Goal: Information Seeking & Learning: Learn about a topic

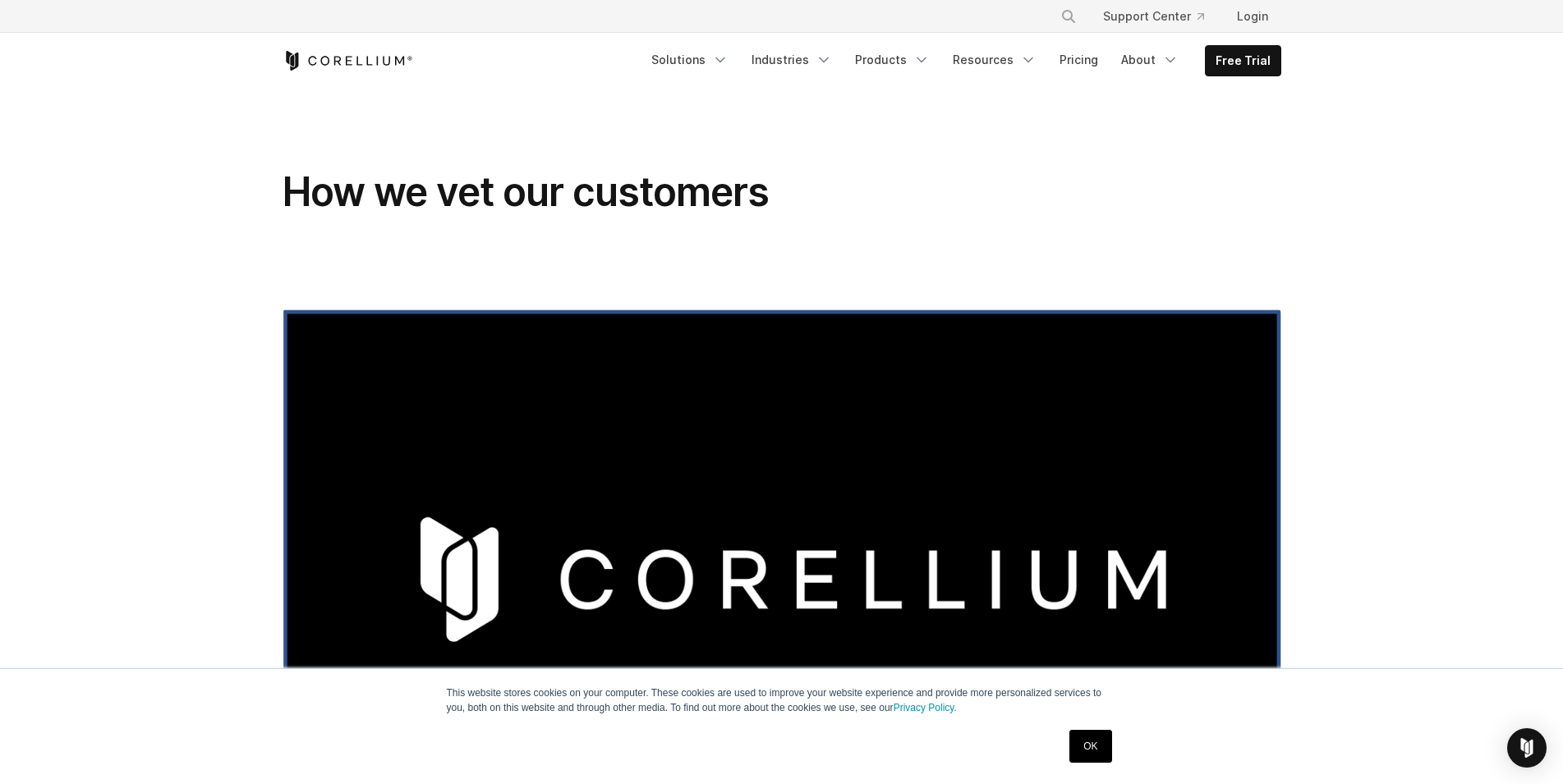
scroll to position [837, 0]
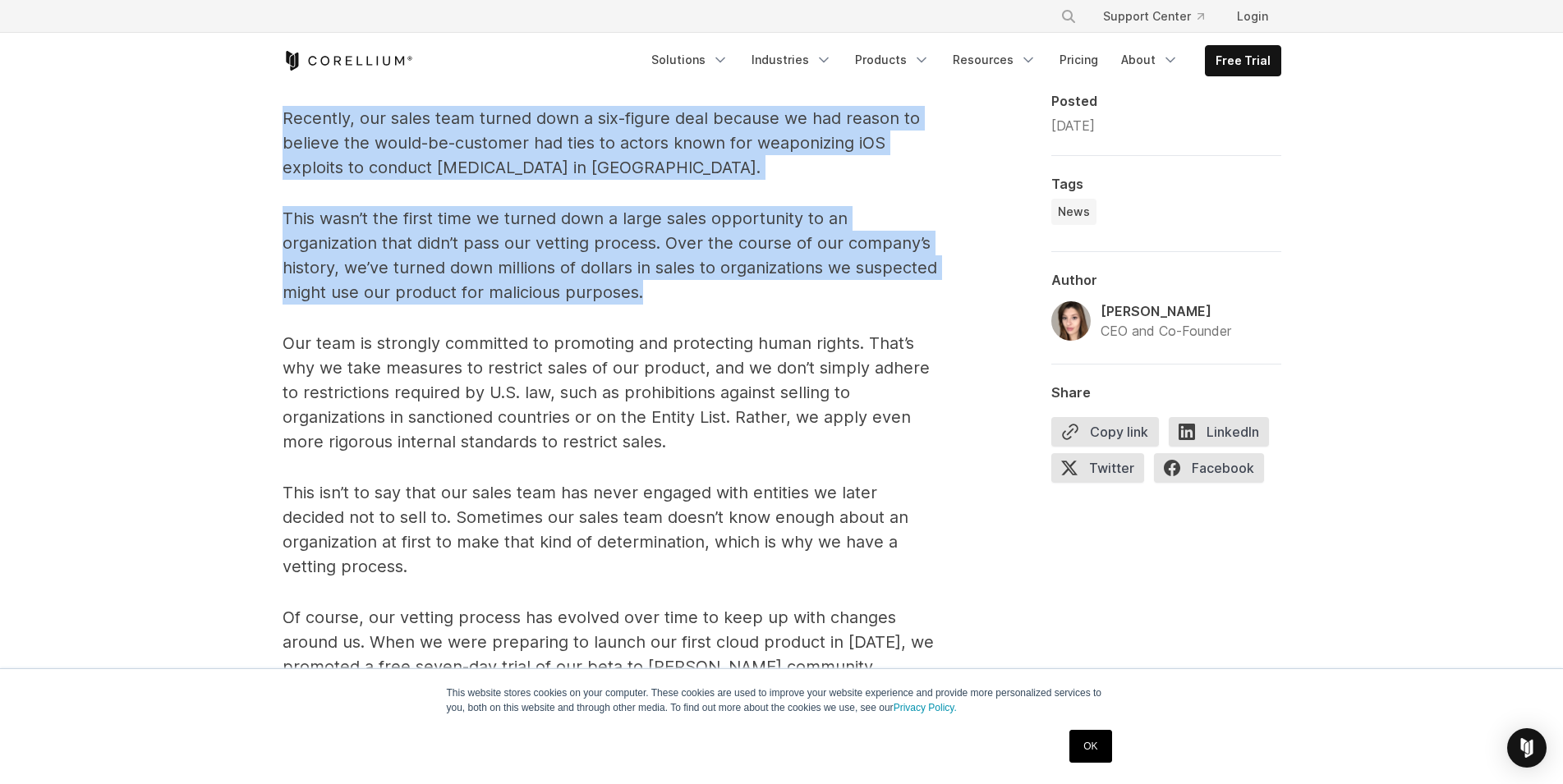
drag, startPoint x: 0, startPoint y: 0, endPoint x: 958, endPoint y: 288, distance: 1000.4
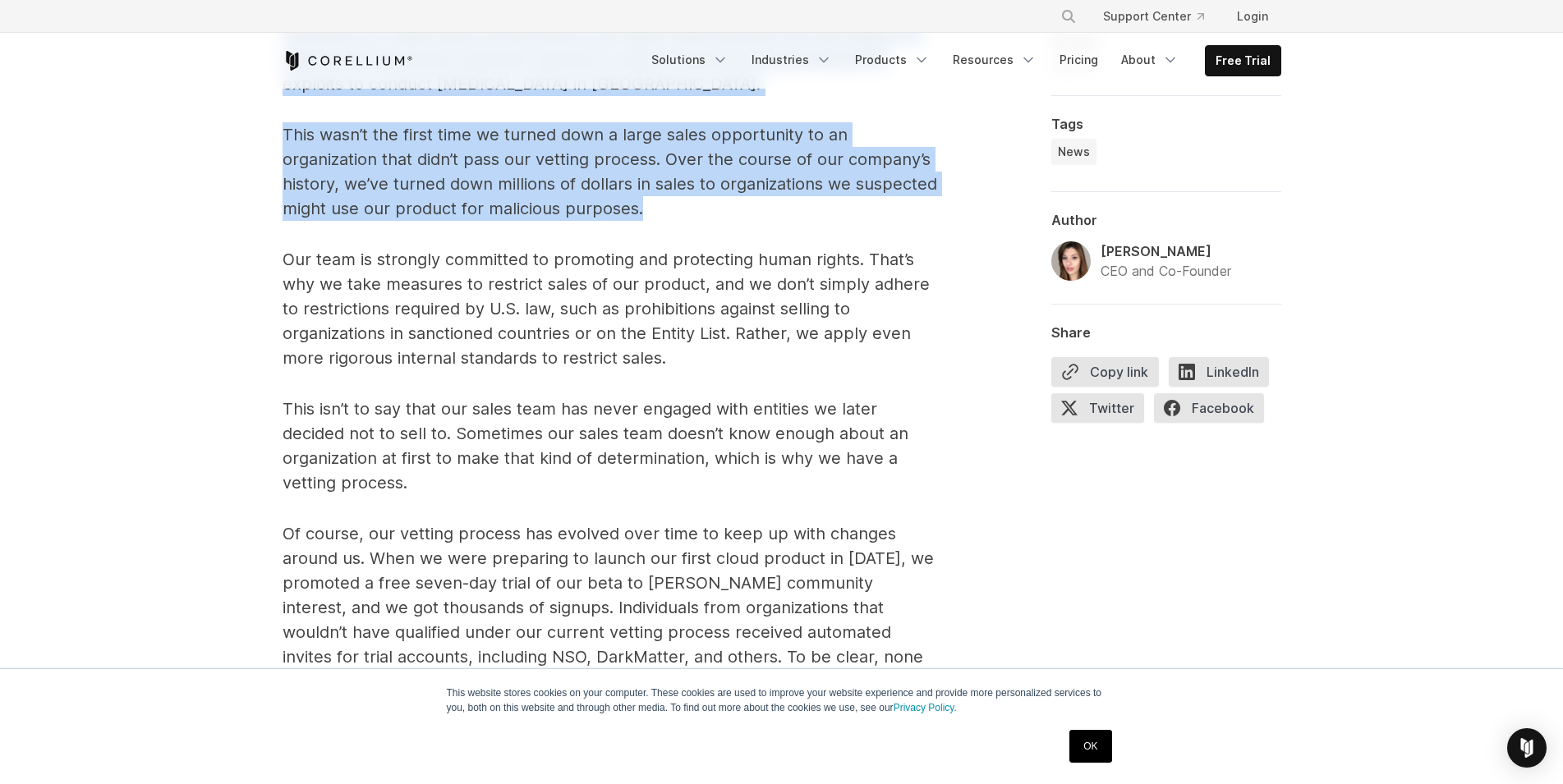
scroll to position [1005, 0]
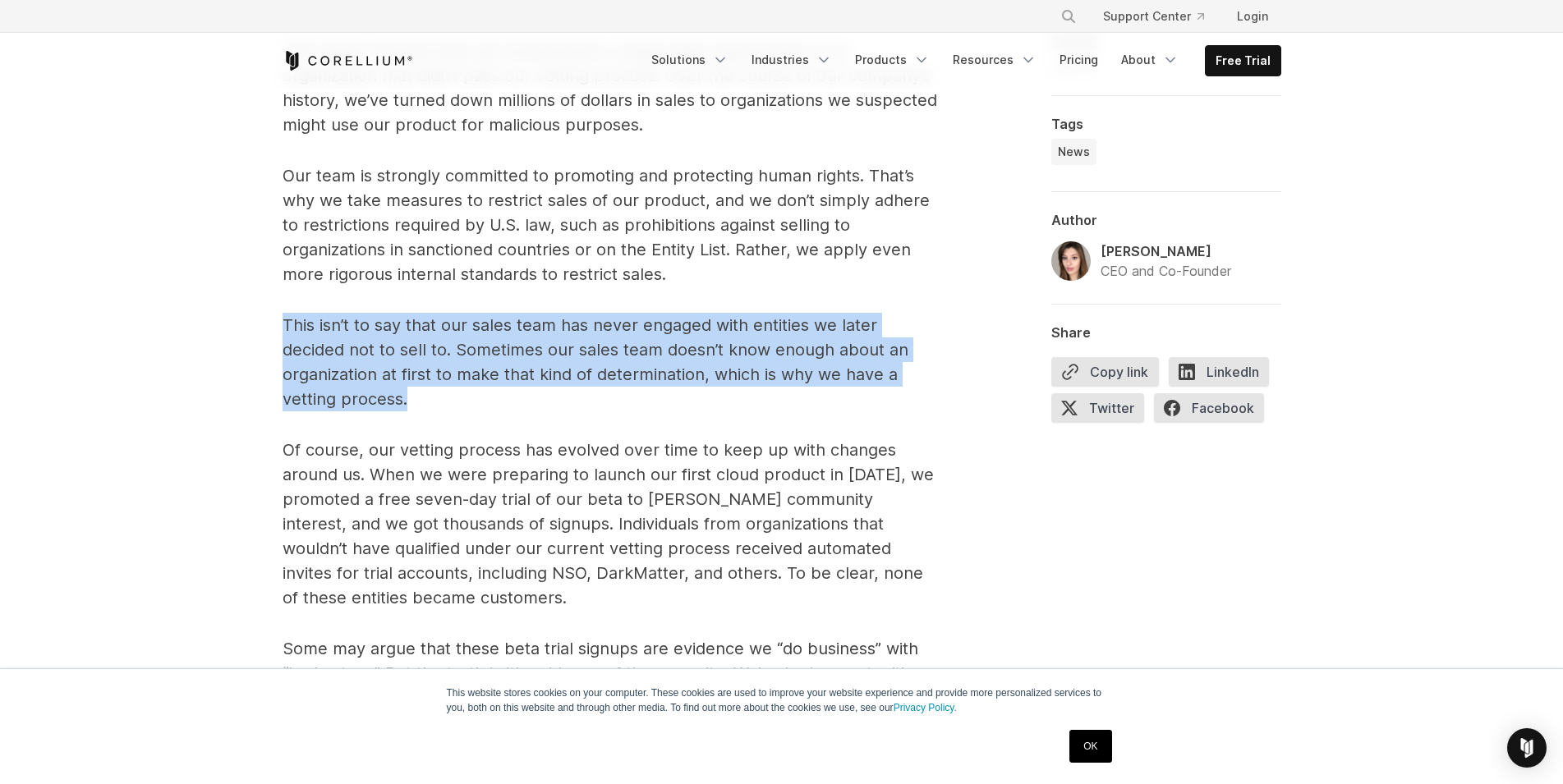
drag, startPoint x: 716, startPoint y: 286, endPoint x: 915, endPoint y: 403, distance: 230.8
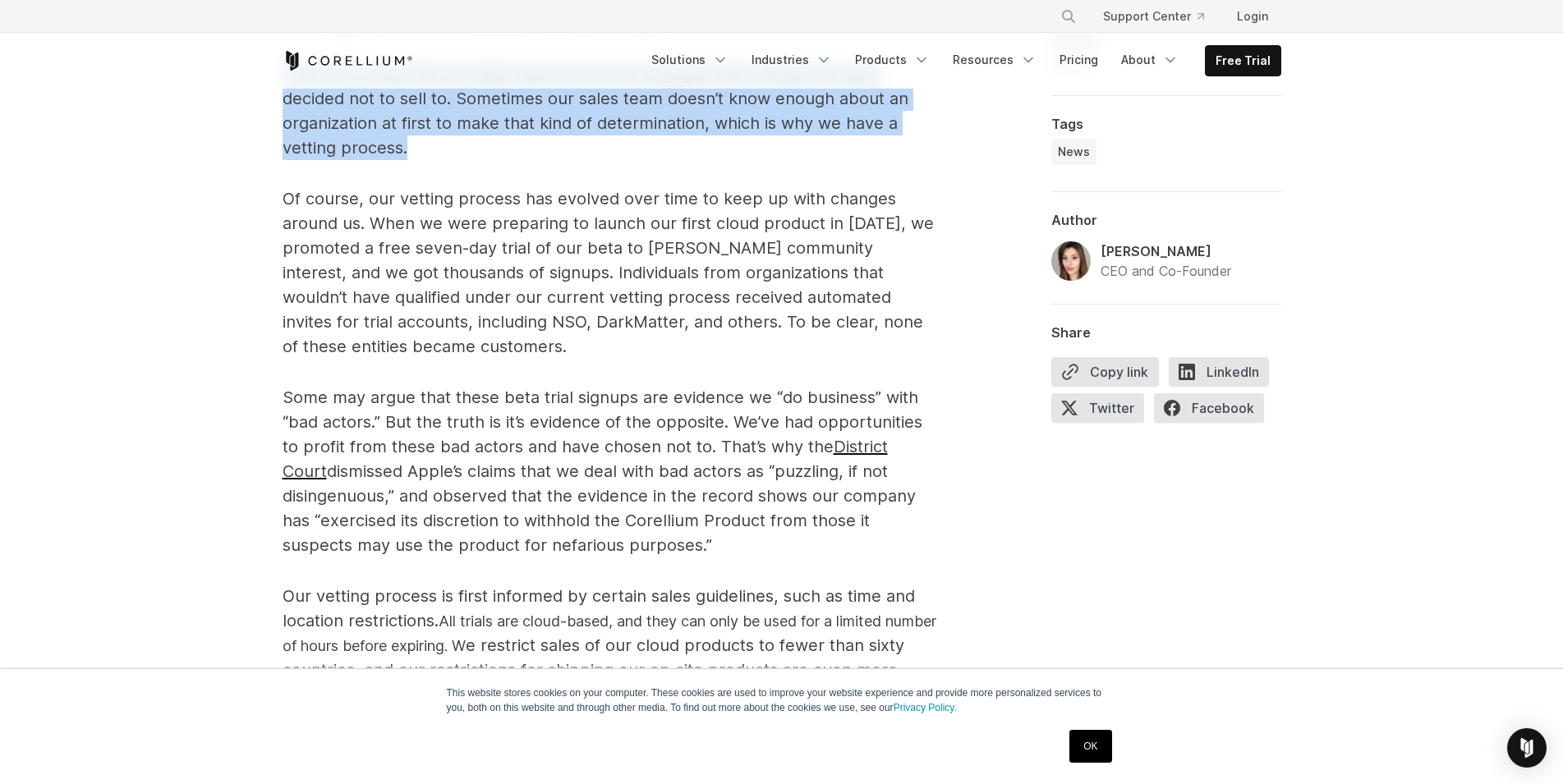
scroll to position [1339, 0]
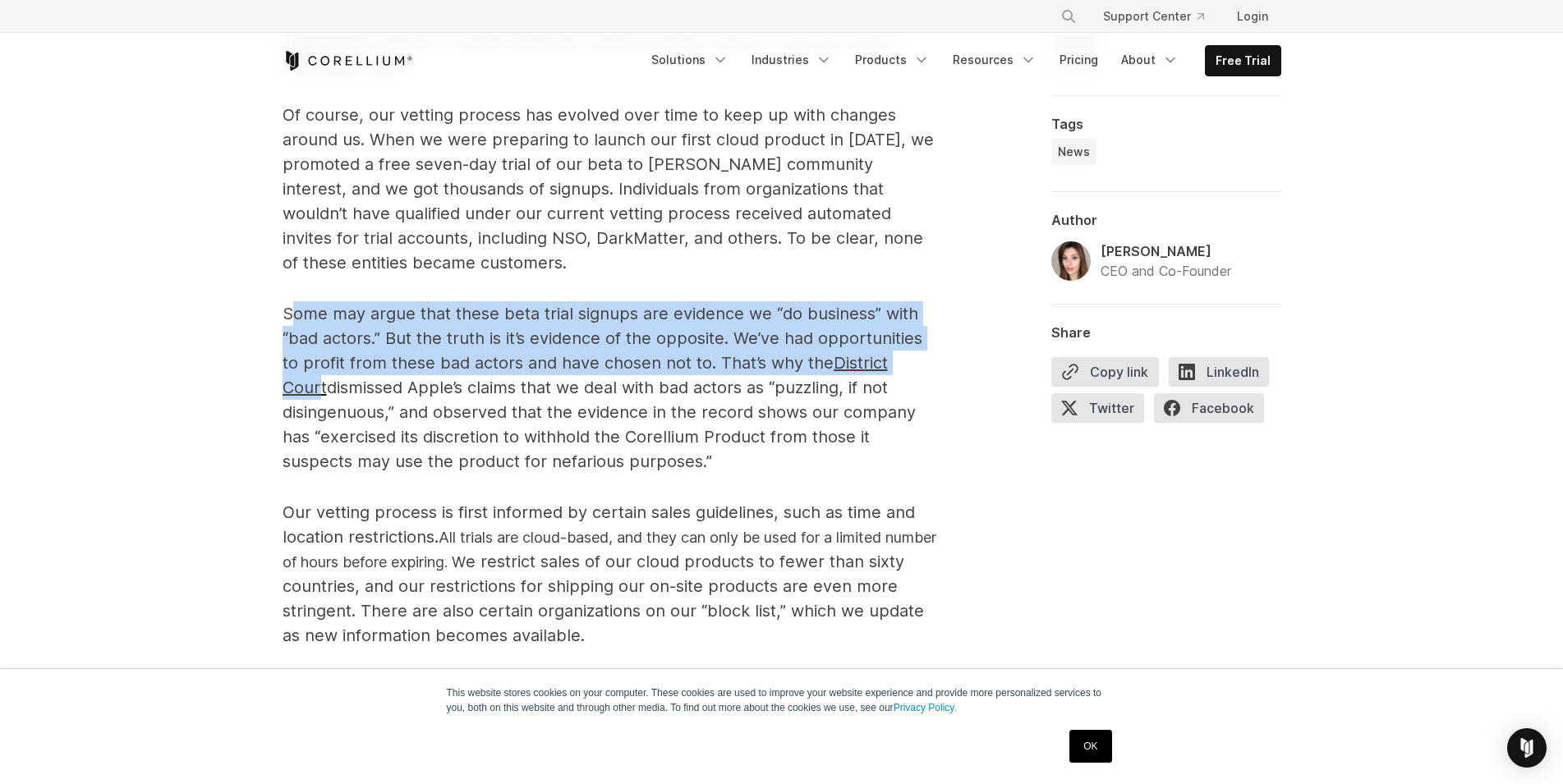
drag, startPoint x: 294, startPoint y: 300, endPoint x: 936, endPoint y: 383, distance: 647.3
click at [934, 368] on div "Recently, our sales team turned down a six-figure deal because we had reason to…" at bounding box center [611, 507] width 657 height 1807
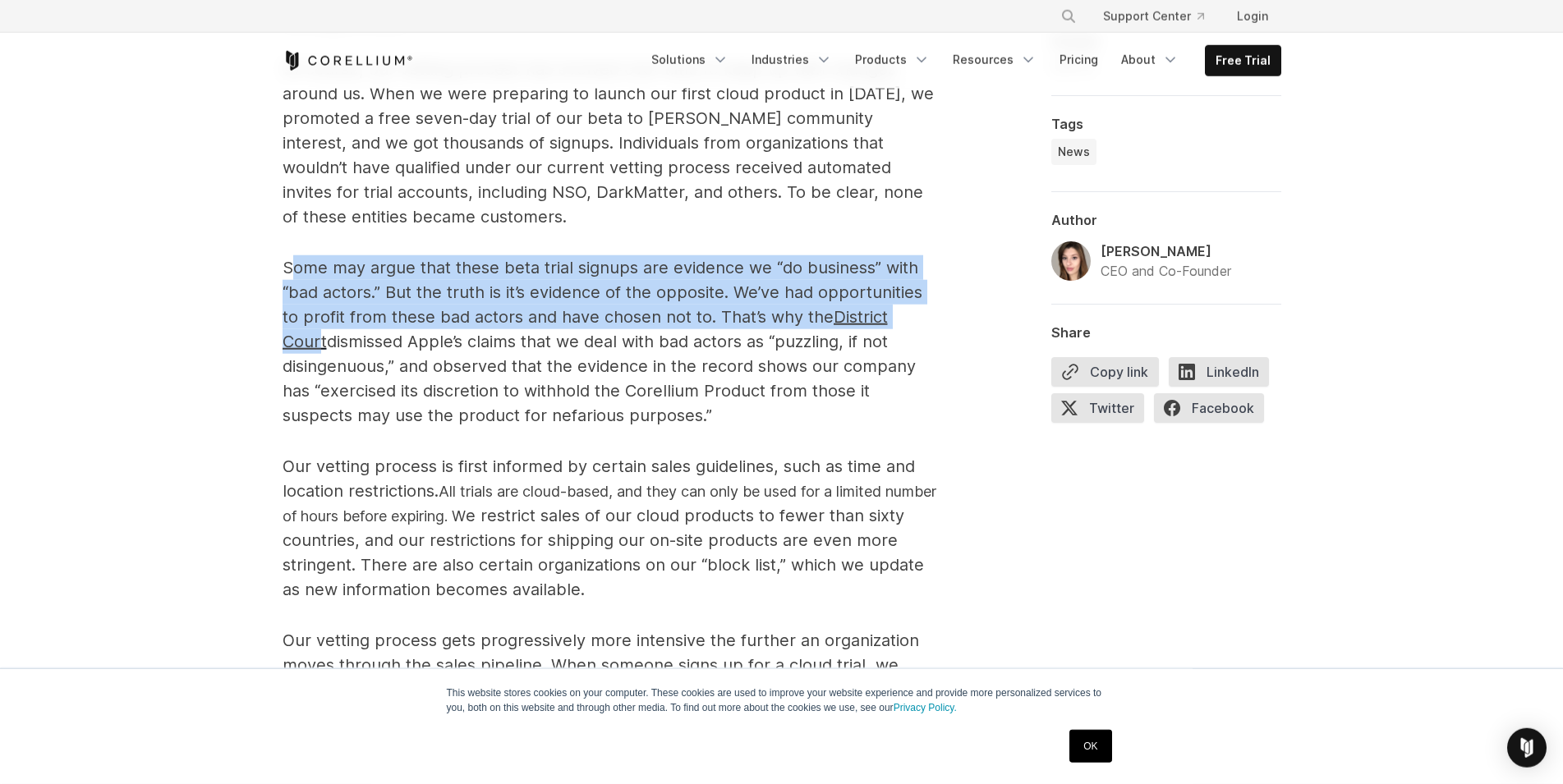
scroll to position [1422, 0]
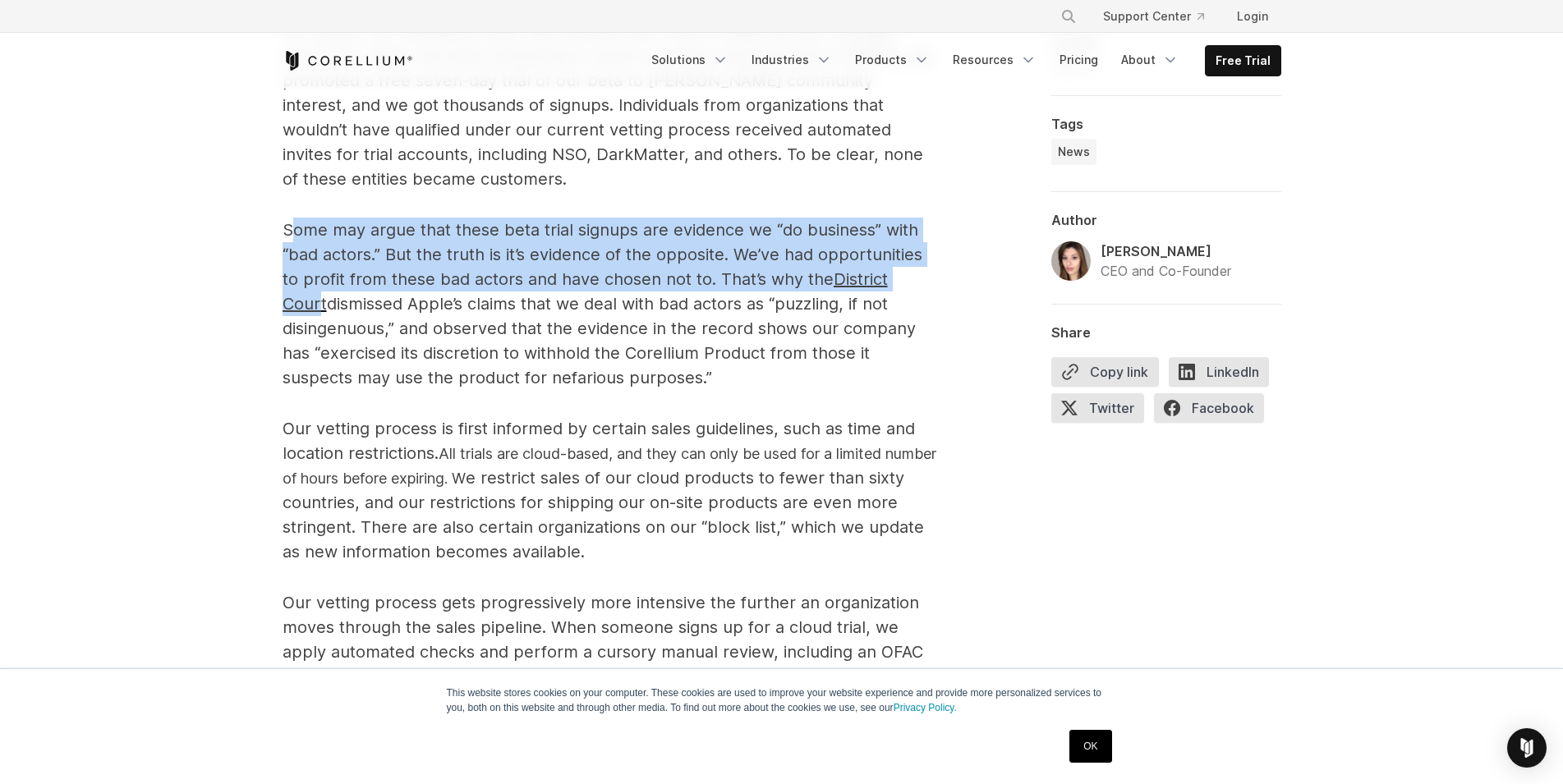
drag, startPoint x: 640, startPoint y: 551, endPoint x: 258, endPoint y: 405, distance: 408.9
click at [269, 344] on div "Recently, our sales team turned down a six-figure deal because we had reason to…" at bounding box center [781, 483] width 1051 height 1951
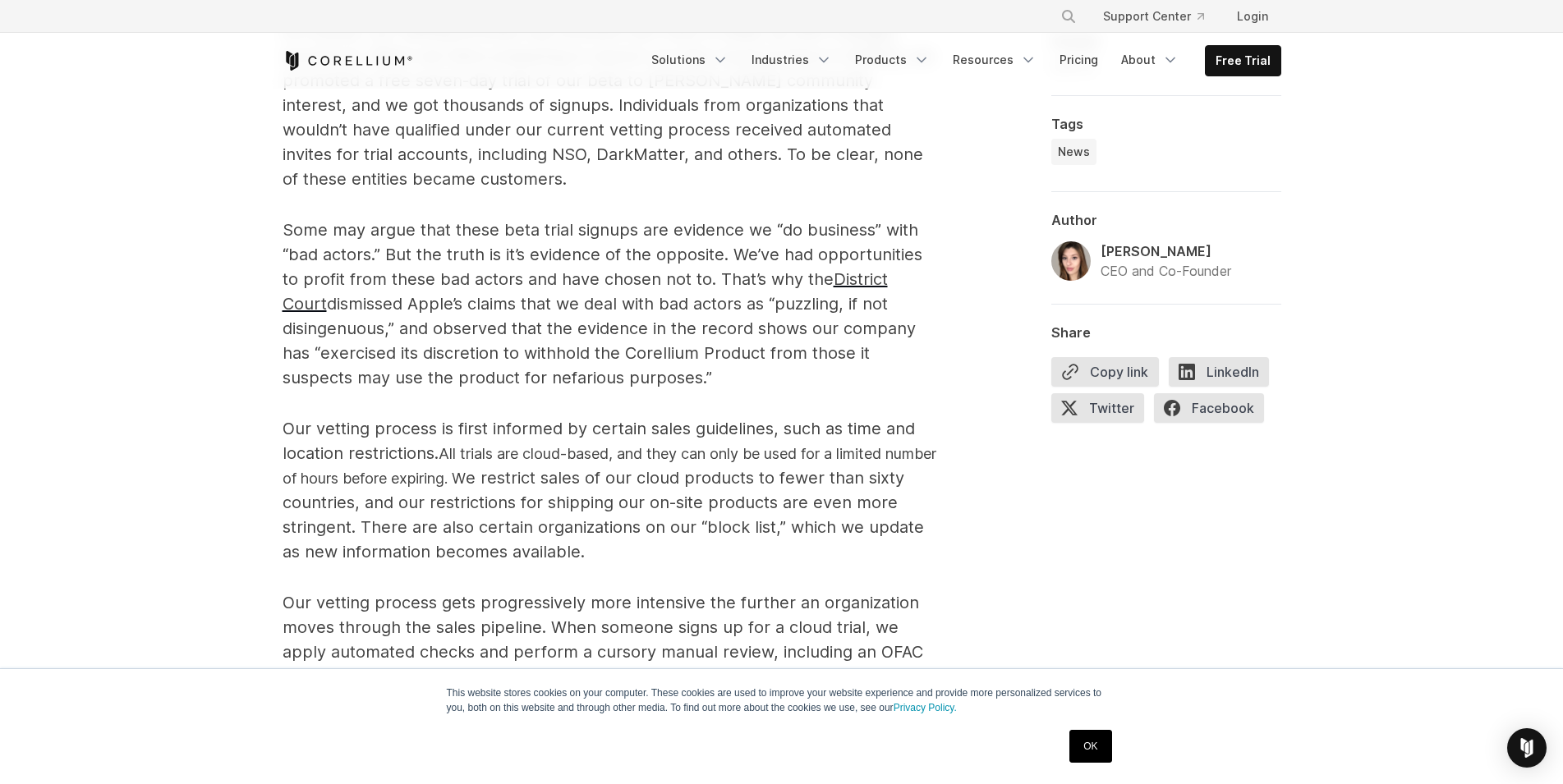
click at [251, 418] on div "How we vet our customers Recently, our sales team turned down a six-figure deal…" at bounding box center [781, 405] width 1563 height 3479
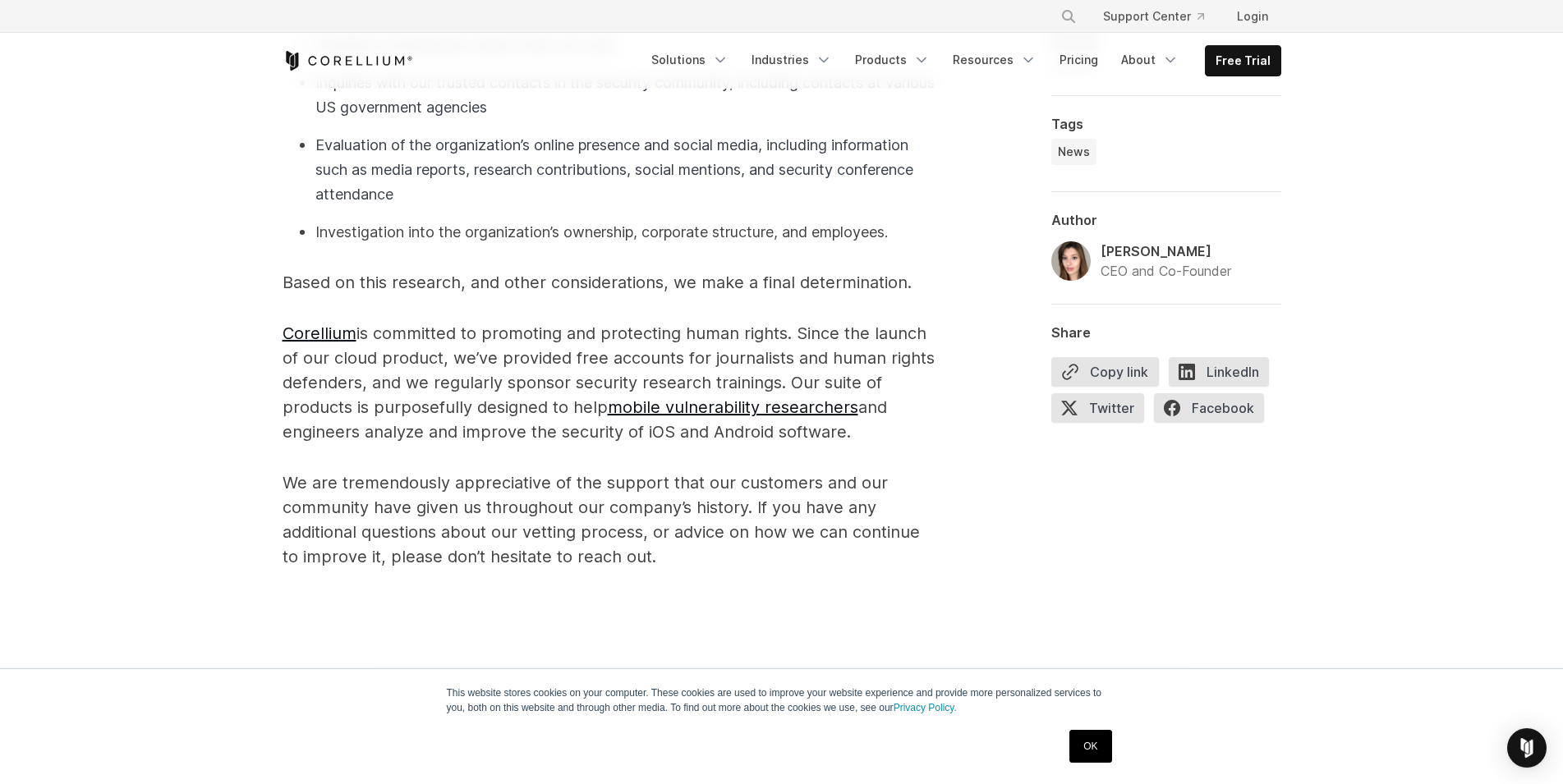
scroll to position [2260, 0]
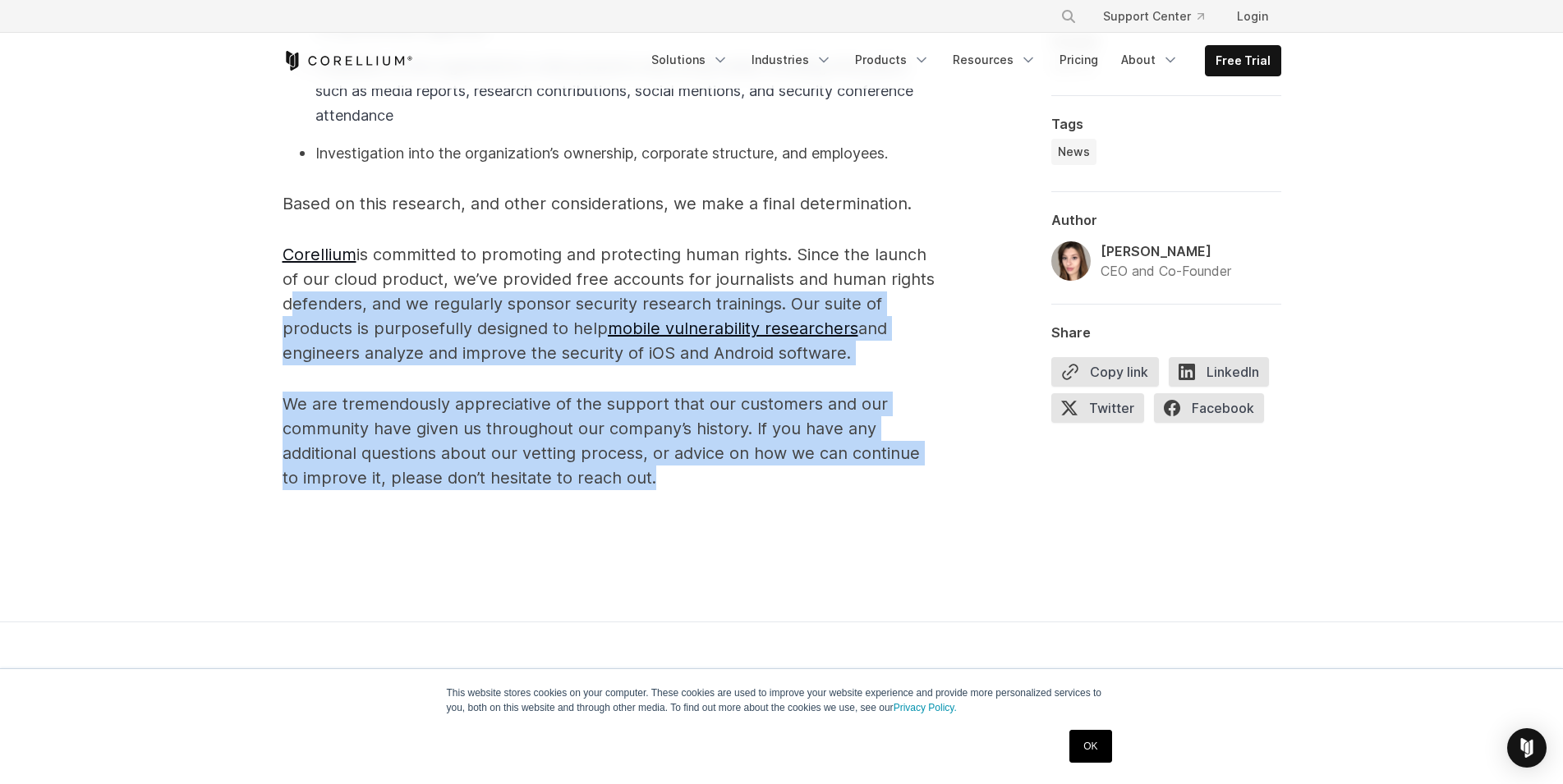
drag, startPoint x: 689, startPoint y: 489, endPoint x: 278, endPoint y: 310, distance: 448.3
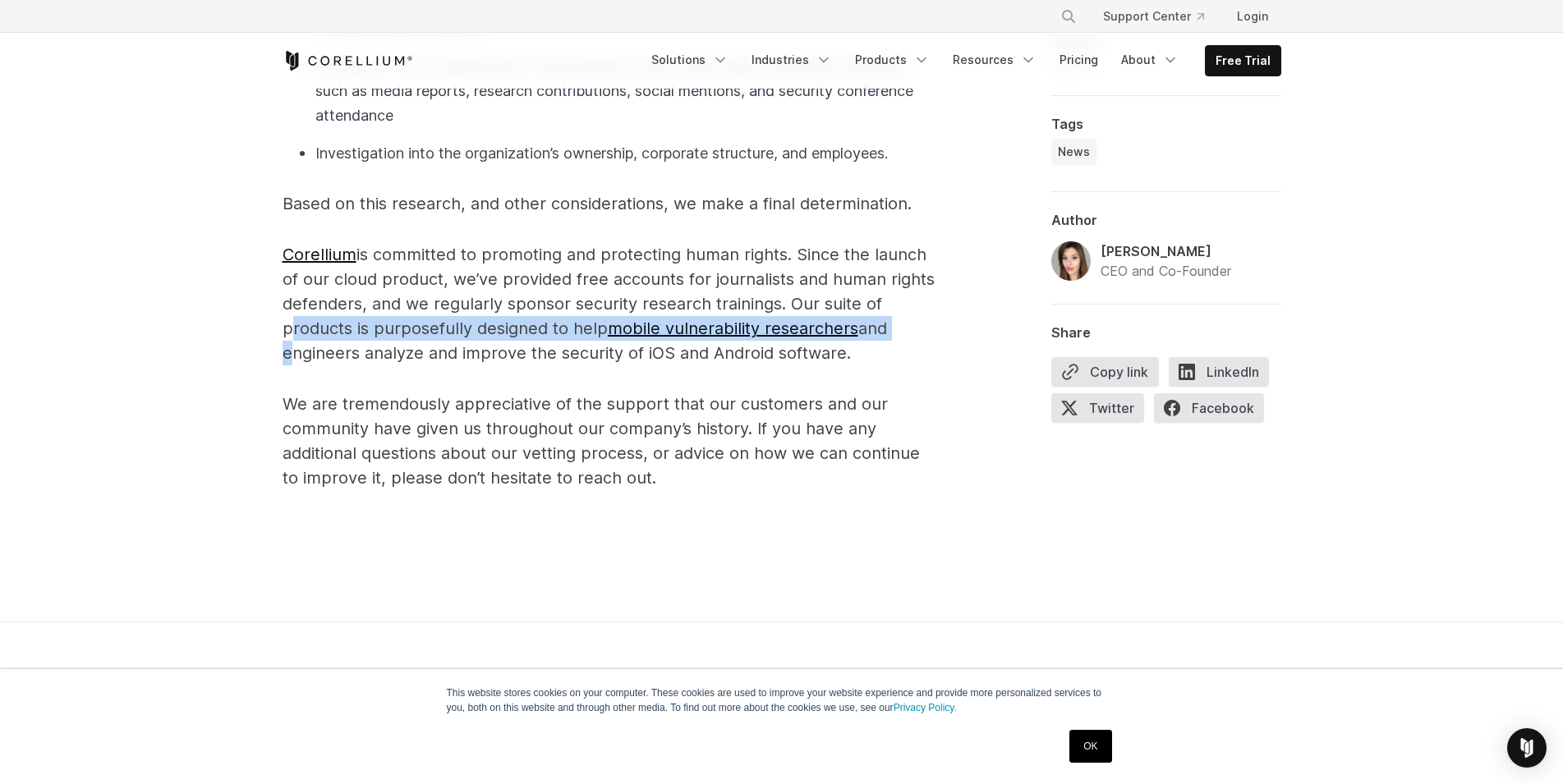
drag, startPoint x: 279, startPoint y: 339, endPoint x: 951, endPoint y: 331, distance: 672.0
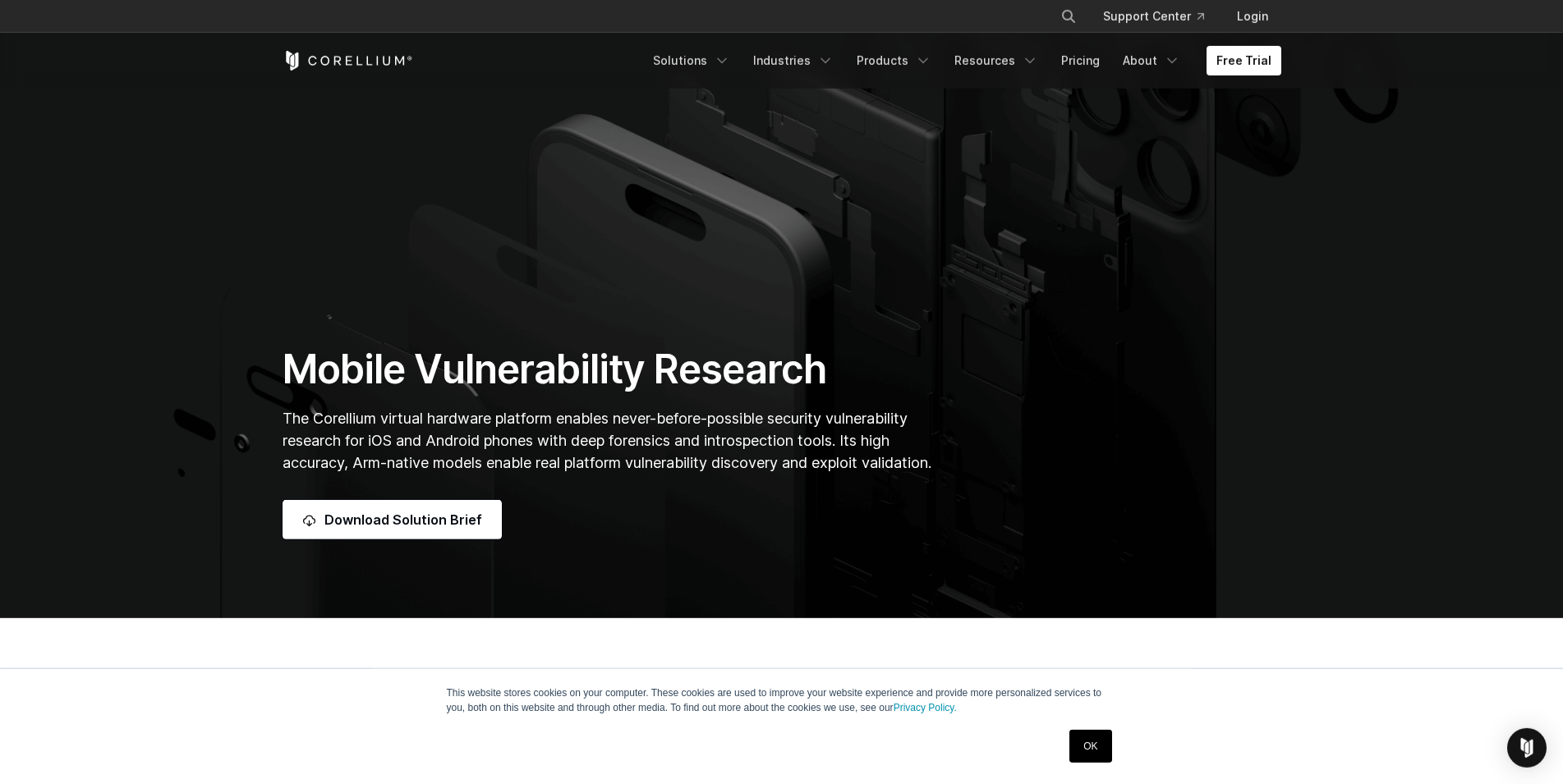
scroll to position [168, 0]
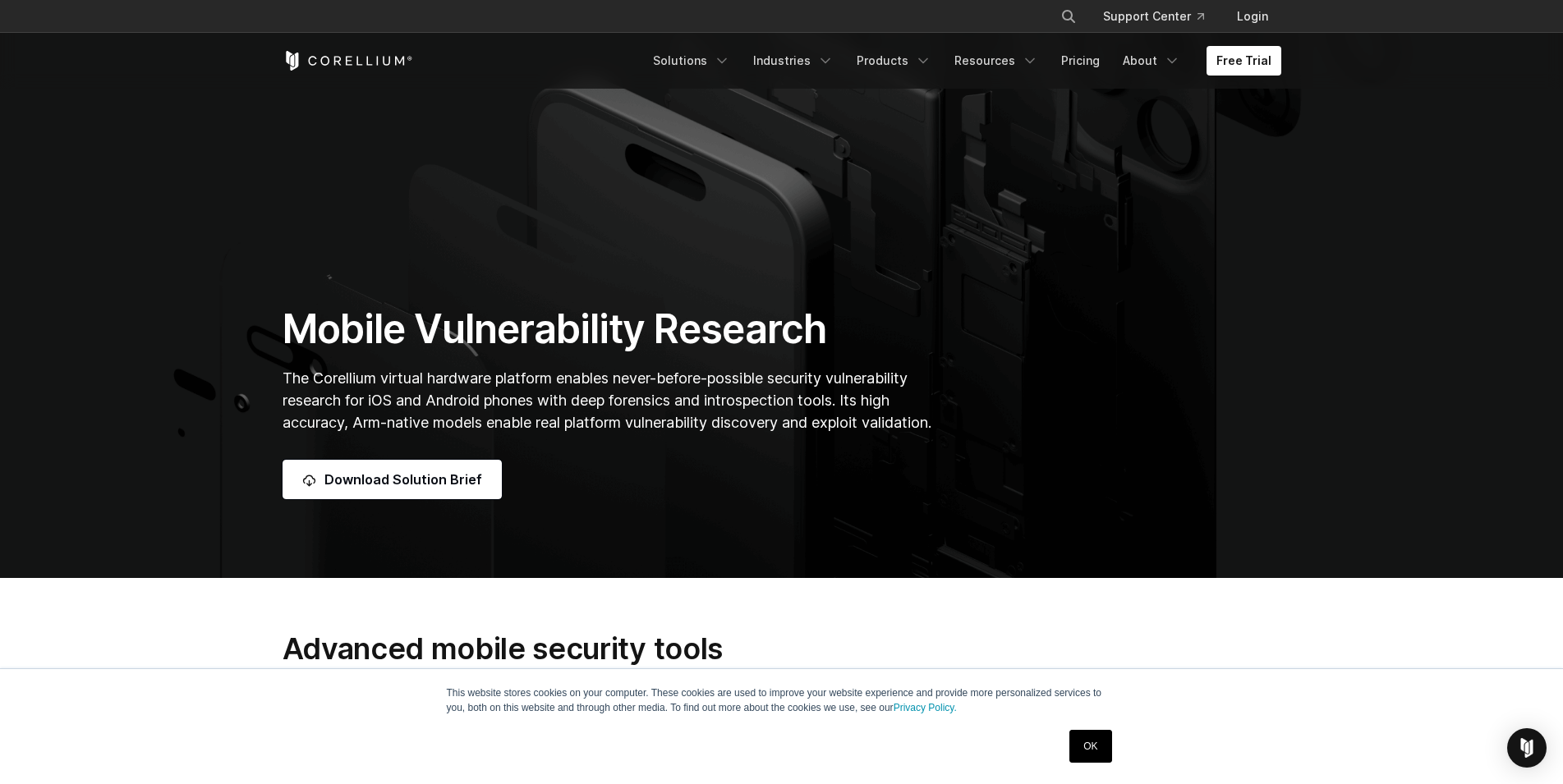
click at [87, 371] on section "Mobile Vulnerability Research The Corellium virtual hardware platform enables n…" at bounding box center [781, 205] width 1563 height 745
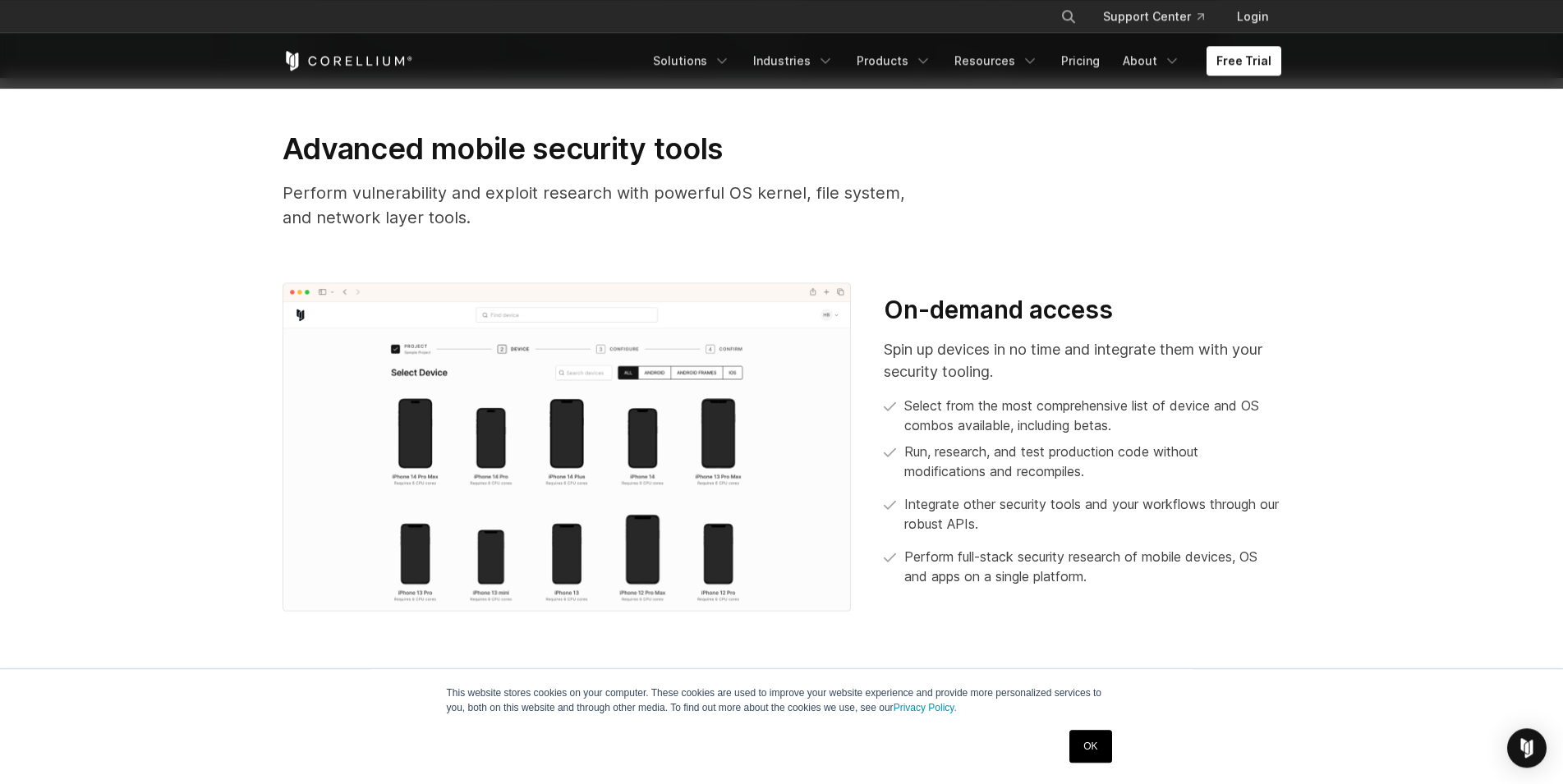
scroll to position [669, 0]
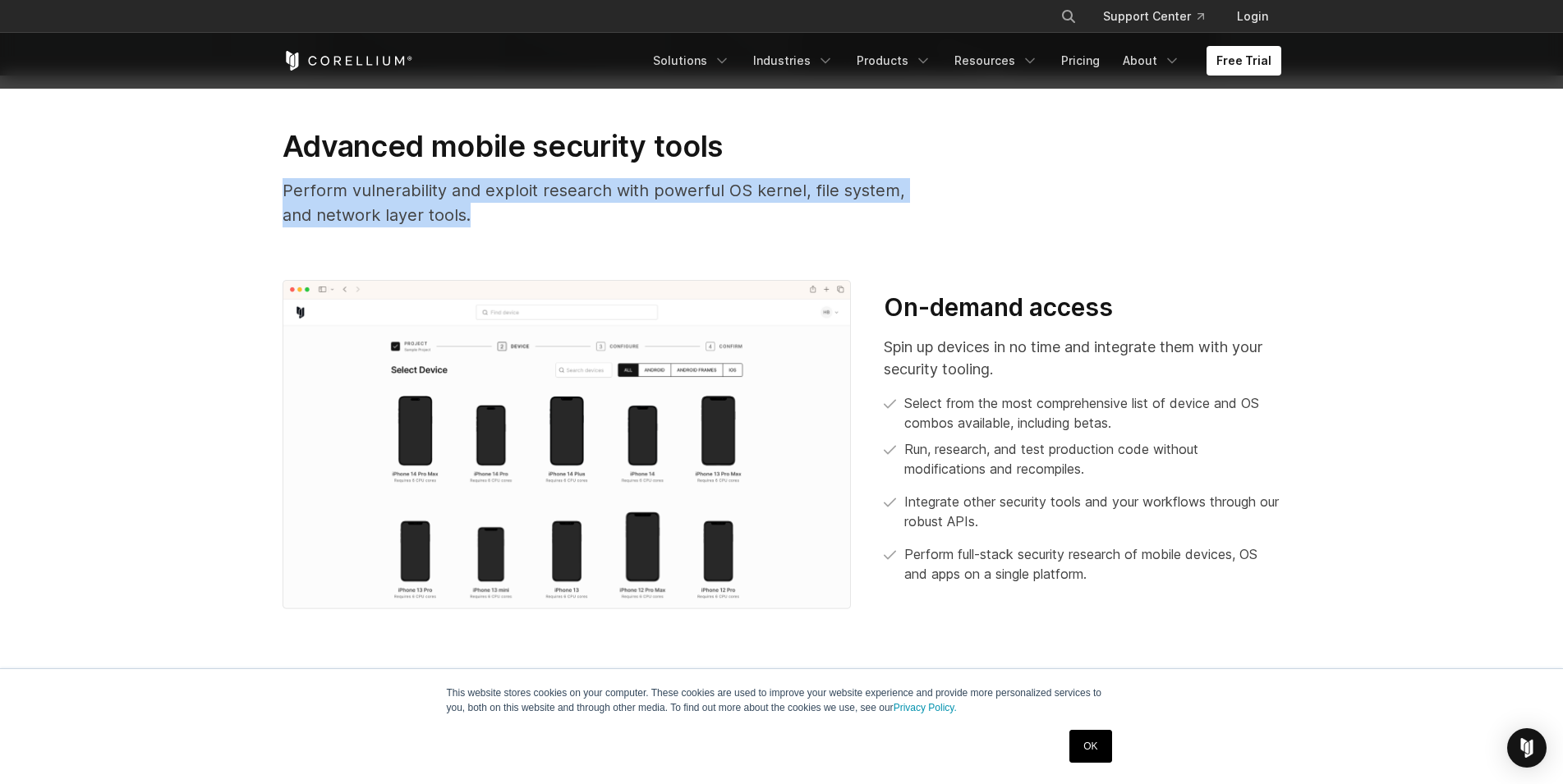
drag, startPoint x: 454, startPoint y: 214, endPoint x: 247, endPoint y: 190, distance: 208.4
click at [247, 190] on section "Advanced mobile security tools Perform vulnerability and exploit research with …" at bounding box center [781, 361] width 1563 height 573
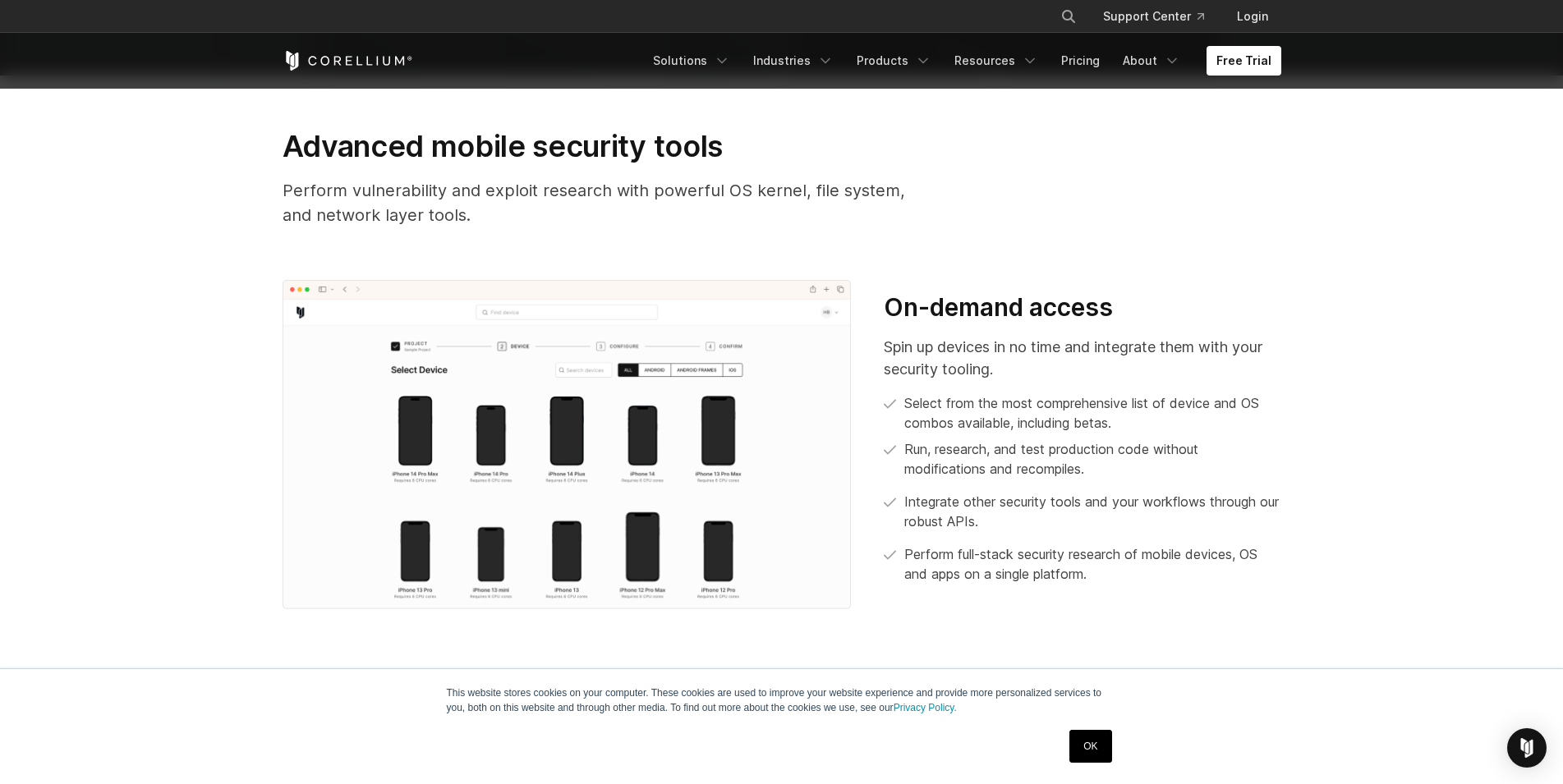
click at [247, 190] on section "Advanced mobile security tools Perform vulnerability and exploit research with …" at bounding box center [781, 361] width 1563 height 573
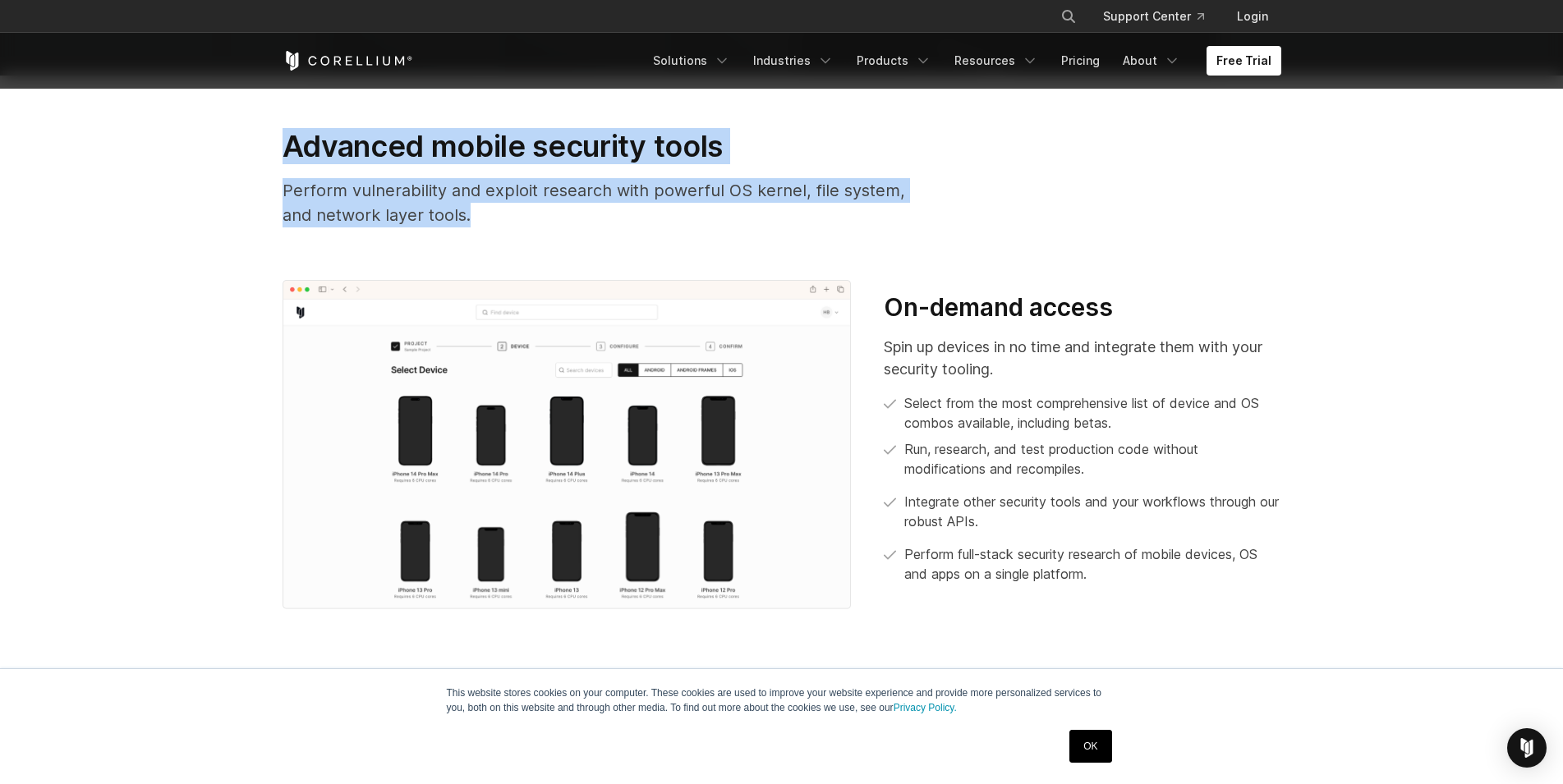
drag, startPoint x: 253, startPoint y: 146, endPoint x: 688, endPoint y: 235, distance: 444.0
click at [688, 235] on section "Advanced mobile security tools Perform vulnerability and exploit research with …" at bounding box center [781, 361] width 1563 height 573
click at [688, 235] on div "Advanced mobile security tools Perform vulnerability and exploit research with …" at bounding box center [610, 184] width 687 height 111
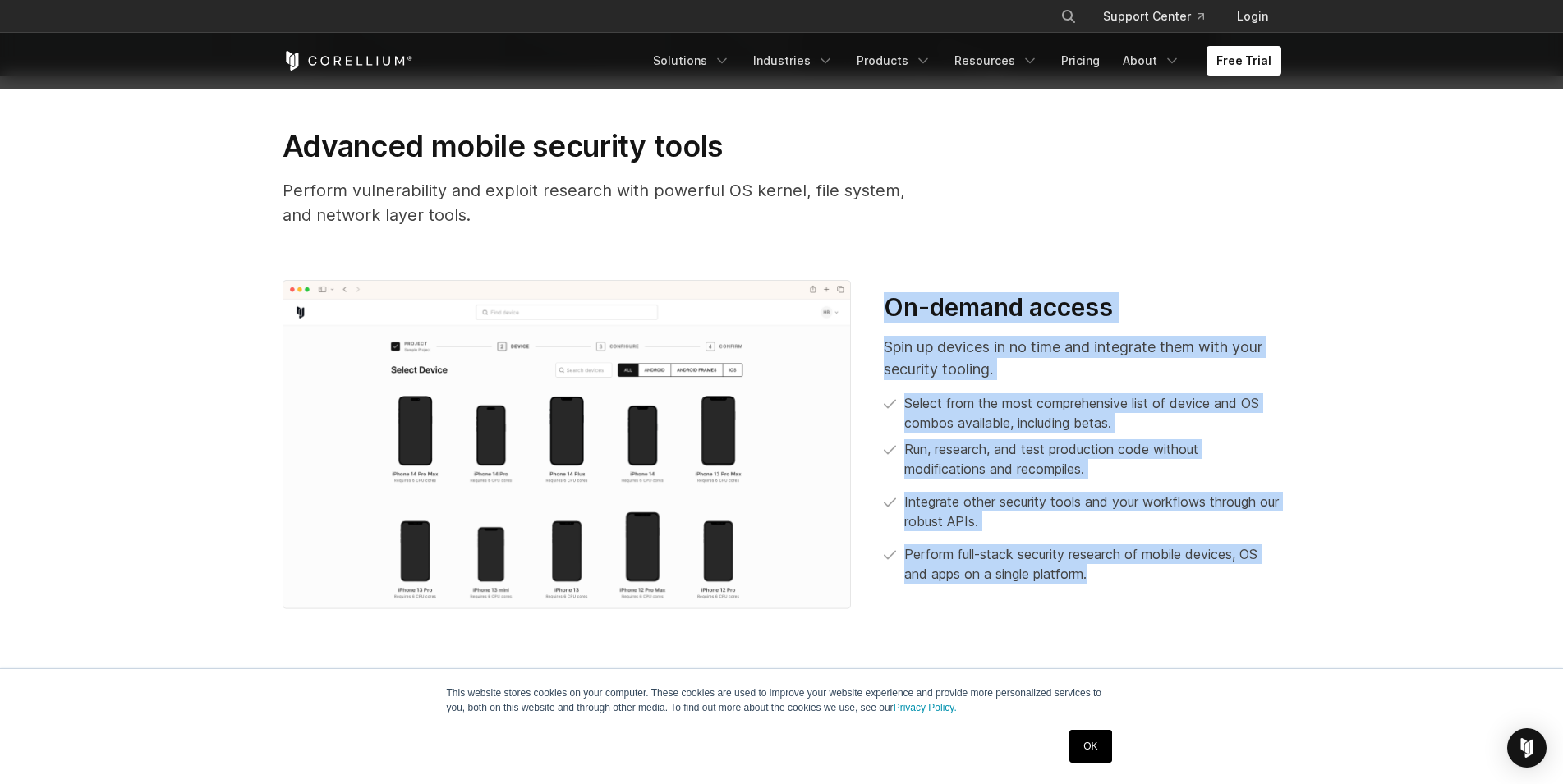
drag, startPoint x: 886, startPoint y: 308, endPoint x: 1359, endPoint y: 575, distance: 543.2
click at [1357, 570] on section "Advanced mobile security tools Perform vulnerability and exploit research with …" at bounding box center [781, 361] width 1563 height 573
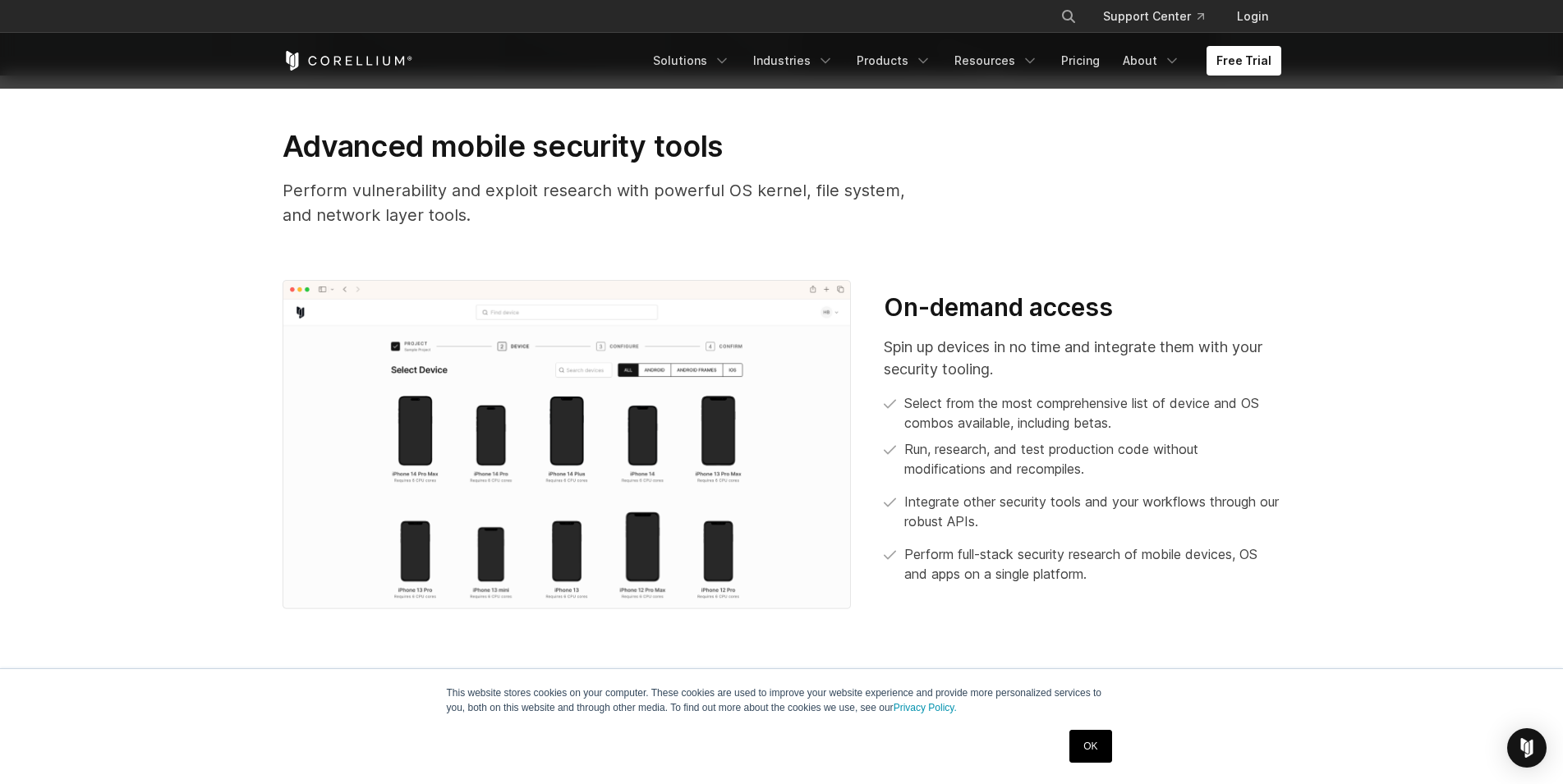
click at [1359, 575] on section "Advanced mobile security tools Perform vulnerability and exploit research with …" at bounding box center [781, 361] width 1563 height 573
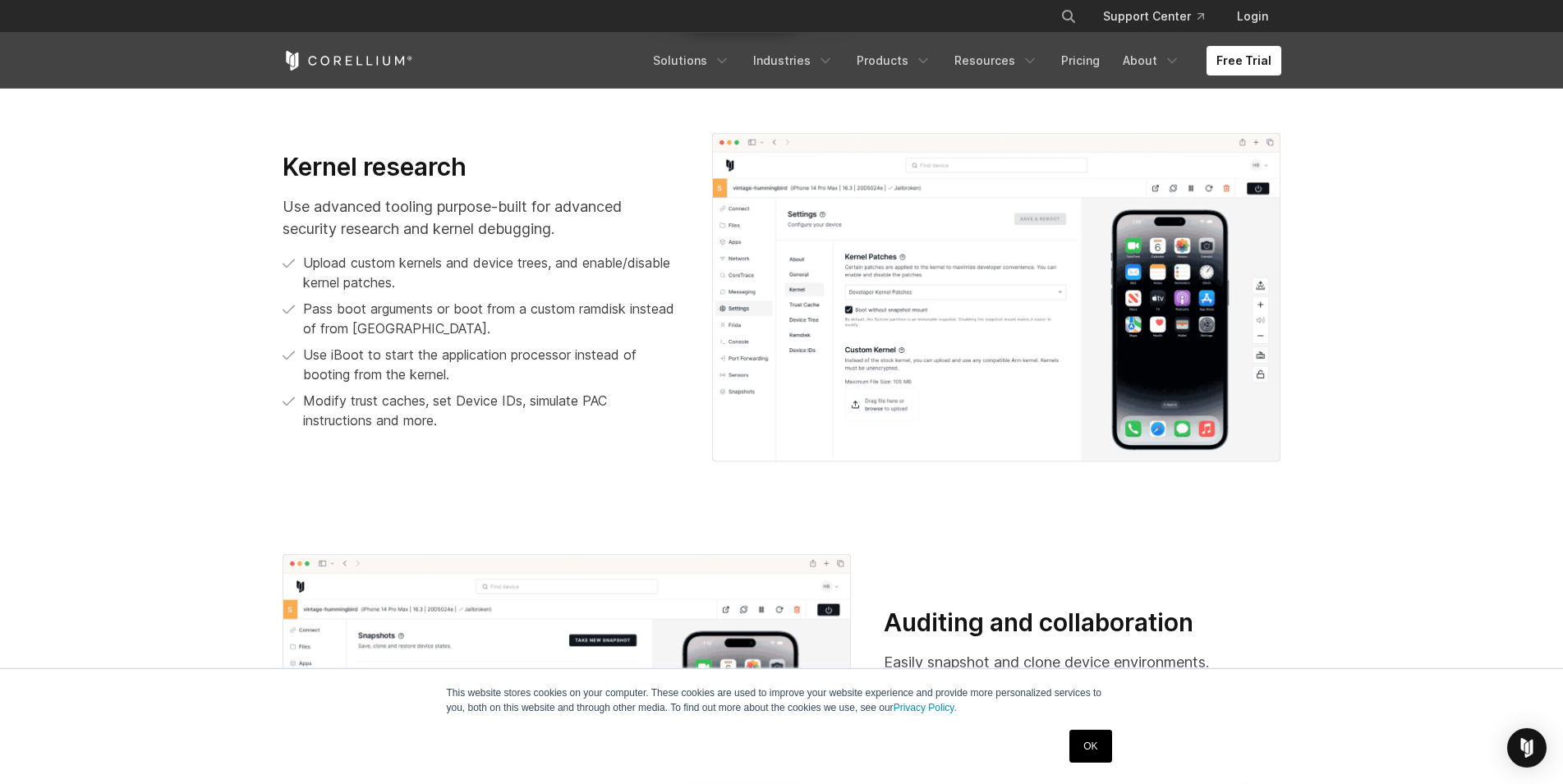
scroll to position [2009, 0]
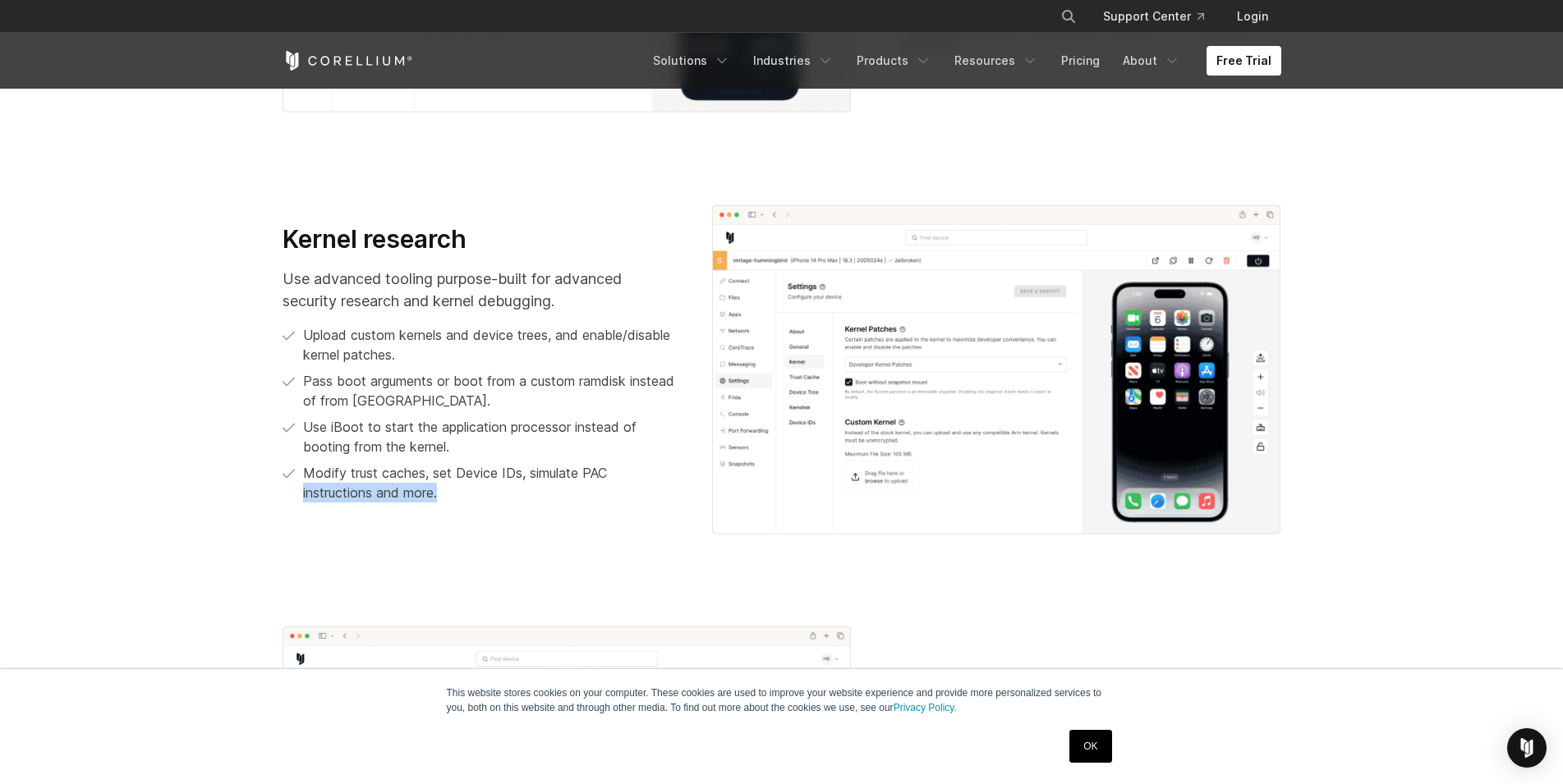
drag, startPoint x: 510, startPoint y: 495, endPoint x: 289, endPoint y: 502, distance: 221.1
click at [300, 492] on li "Modify trust caches, set Device IDs, simulate PAC instructions and more." at bounding box center [480, 483] width 397 height 39
click at [249, 516] on section "Kernel research Use advanced tooling purpose-built for advanced security resear…" at bounding box center [781, 363] width 1563 height 422
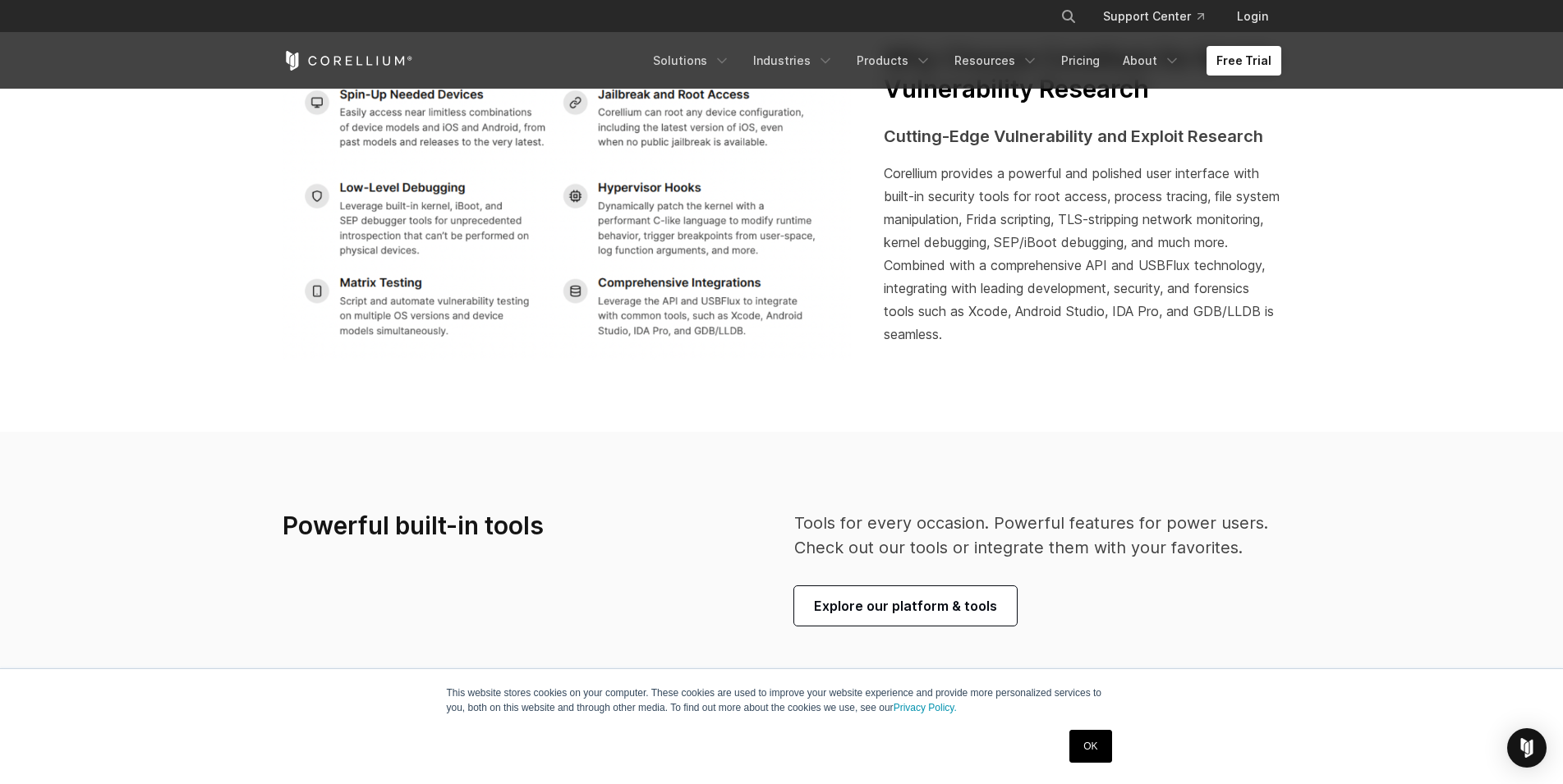
scroll to position [3181, 0]
